Goal: Navigation & Orientation: Find specific page/section

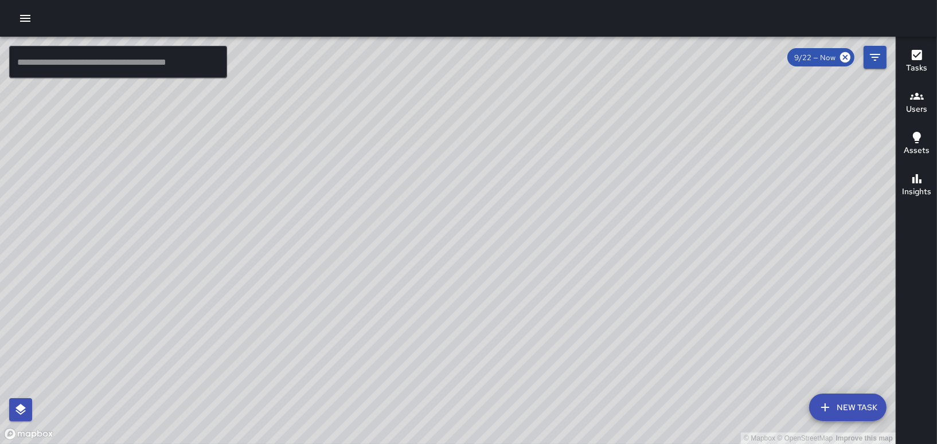
click at [22, 15] on icon "button" at bounding box center [25, 18] width 10 height 7
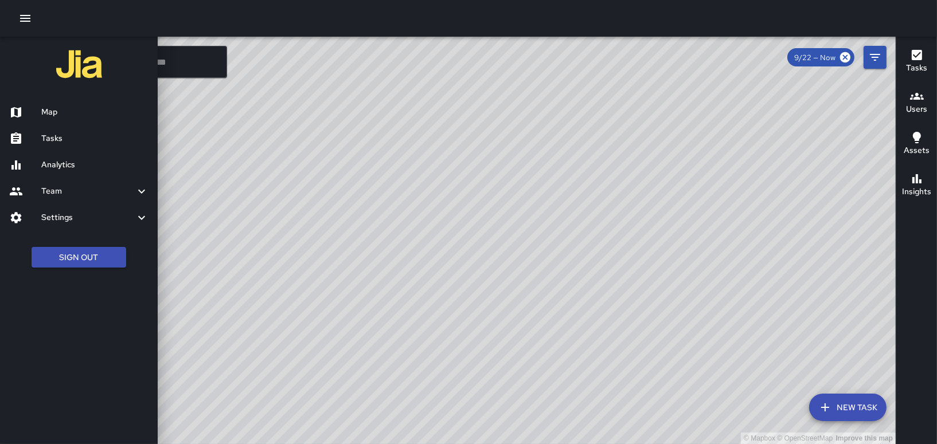
click at [54, 138] on h6 "Tasks" at bounding box center [94, 138] width 107 height 13
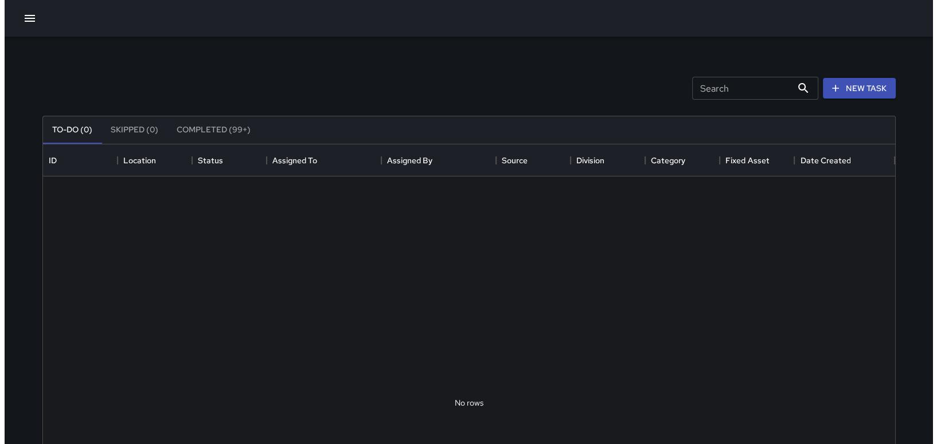
scroll to position [477, 843]
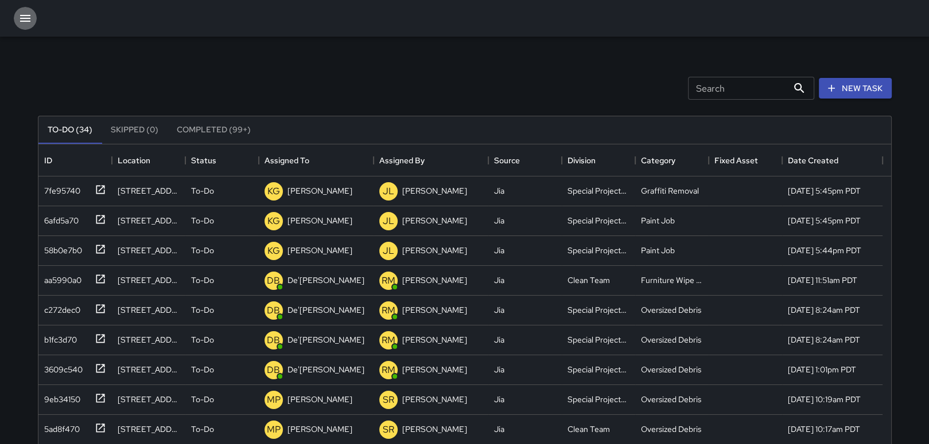
click at [24, 18] on icon "button" at bounding box center [25, 18] width 10 height 7
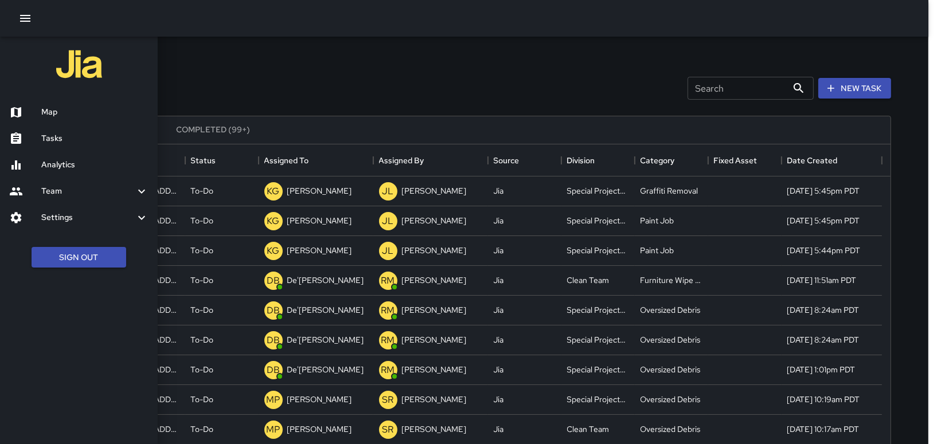
click at [49, 111] on h6 "Map" at bounding box center [94, 112] width 107 height 13
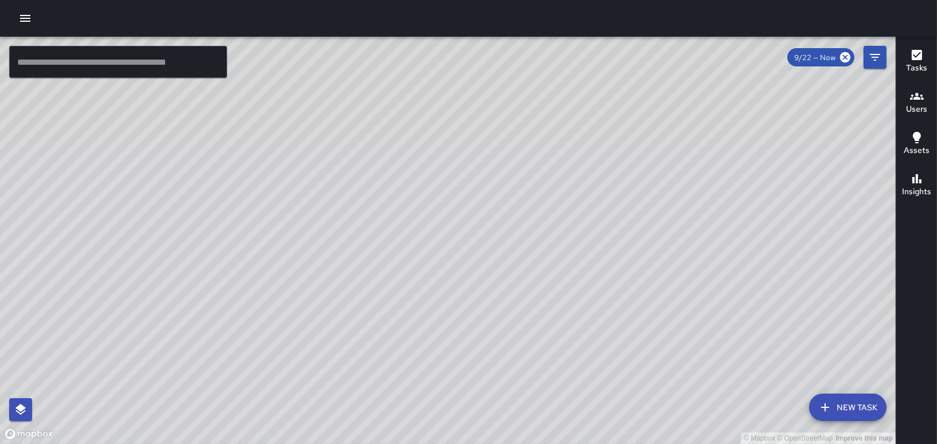
drag, startPoint x: 305, startPoint y: 254, endPoint x: 296, endPoint y: 212, distance: 42.2
click at [296, 212] on div "© Mapbox © OpenStreetMap Improve this map" at bounding box center [448, 241] width 896 height 408
drag, startPoint x: 294, startPoint y: 215, endPoint x: 287, endPoint y: 146, distance: 69.2
click at [287, 146] on div "© Mapbox © OpenStreetMap Improve this map" at bounding box center [448, 241] width 896 height 408
drag, startPoint x: 342, startPoint y: 222, endPoint x: 301, endPoint y: 100, distance: 128.6
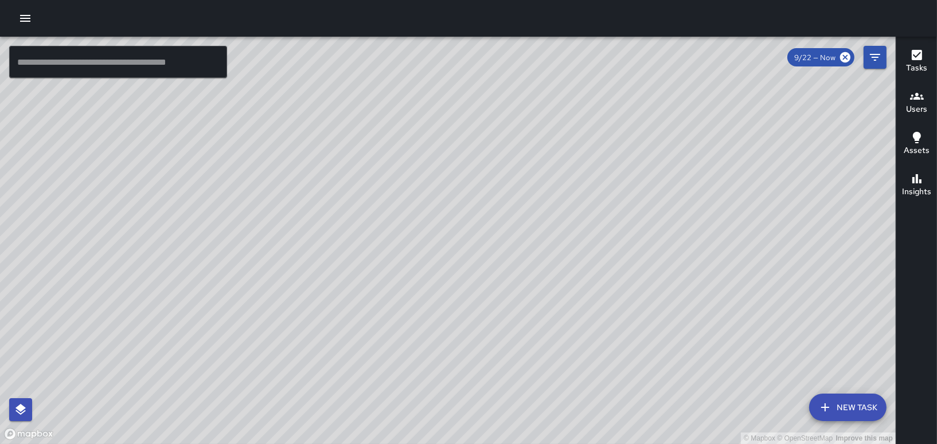
click at [301, 100] on div "© Mapbox © OpenStreetMap Improve this map" at bounding box center [448, 241] width 896 height 408
drag, startPoint x: 446, startPoint y: 255, endPoint x: 344, endPoint y: 415, distance: 190.6
click at [344, 415] on div "© Mapbox © OpenStreetMap Improve this map" at bounding box center [448, 241] width 896 height 408
drag, startPoint x: 562, startPoint y: 280, endPoint x: 590, endPoint y: 389, distance: 112.4
click at [590, 389] on div "© Mapbox © OpenStreetMap Improve this map" at bounding box center [448, 241] width 896 height 408
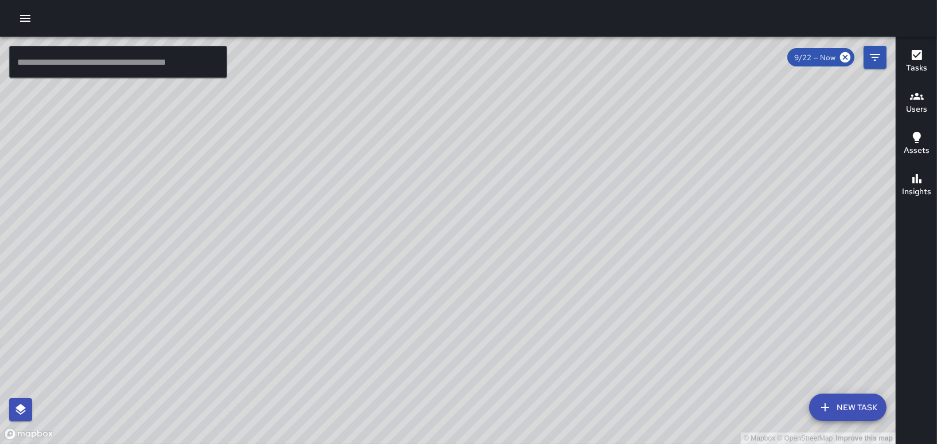
drag, startPoint x: 706, startPoint y: 332, endPoint x: 609, endPoint y: 439, distance: 144.6
click at [609, 439] on div "© Mapbox © OpenStreetMap Improve this map" at bounding box center [448, 241] width 896 height 408
drag, startPoint x: 461, startPoint y: 292, endPoint x: 498, endPoint y: 399, distance: 113.2
click at [498, 399] on div "© Mapbox © OpenStreetMap Improve this map" at bounding box center [448, 241] width 896 height 408
drag, startPoint x: 532, startPoint y: 387, endPoint x: 590, endPoint y: 450, distance: 85.3
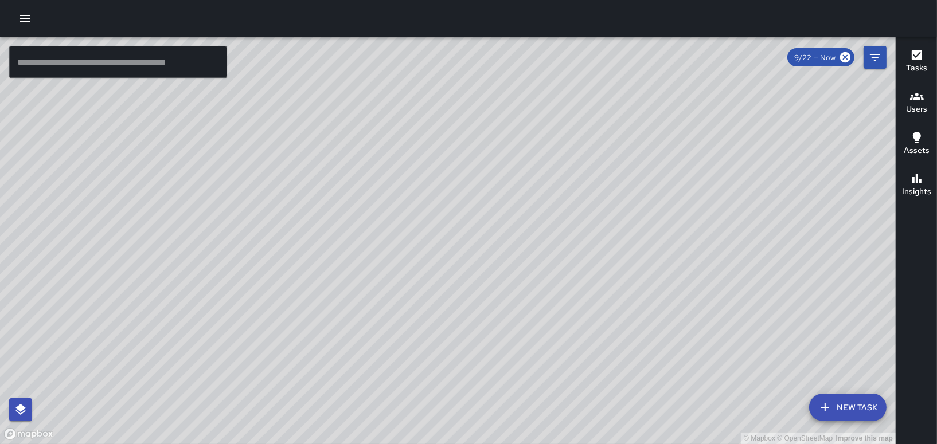
click at [590, 444] on html "© Mapbox © OpenStreetMap Improve this map ​ New Task 9/22 — Now Map Layers Task…" at bounding box center [468, 222] width 937 height 444
